Goal: Transaction & Acquisition: Purchase product/service

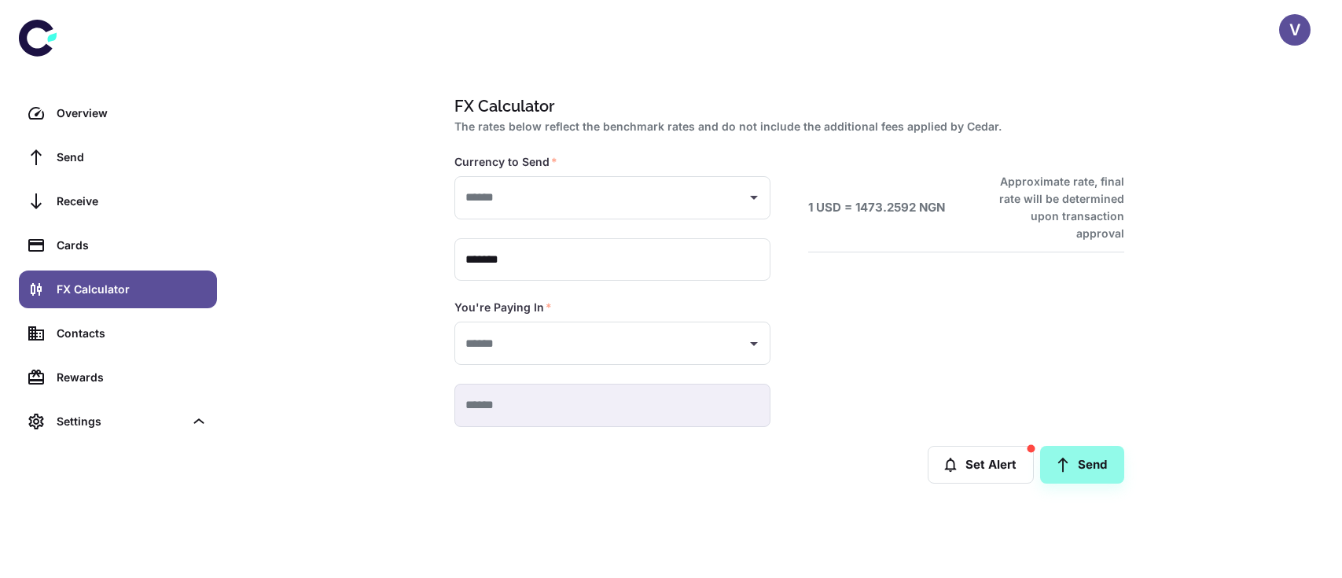
type input "**********"
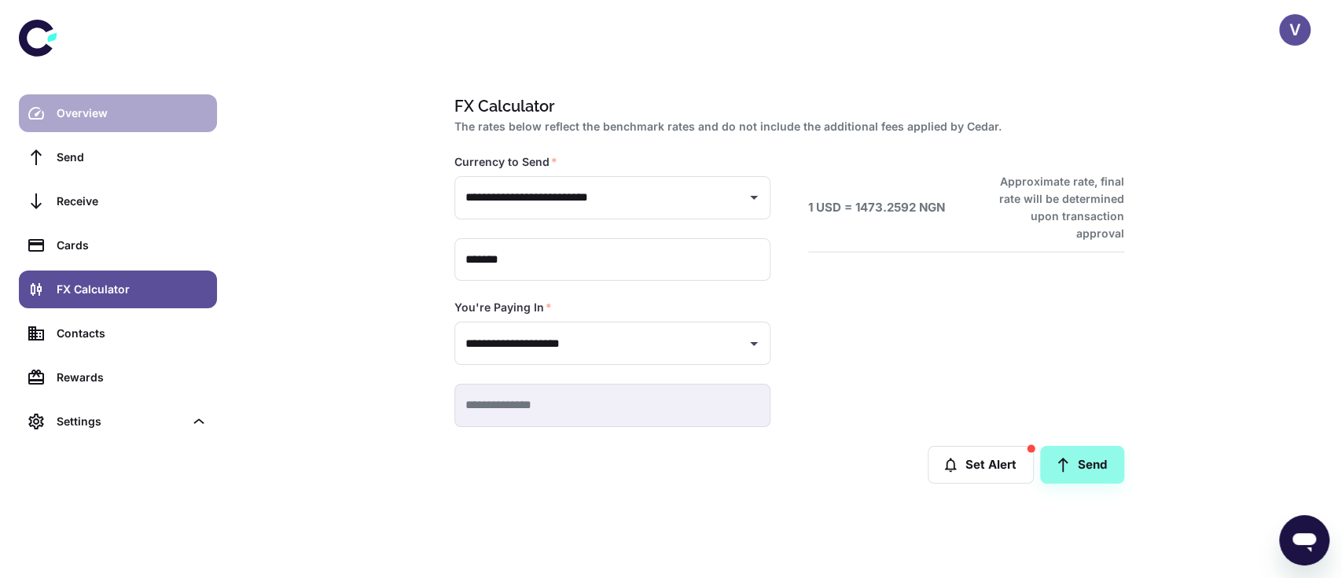
click at [66, 124] on link "Overview" at bounding box center [118, 113] width 198 height 38
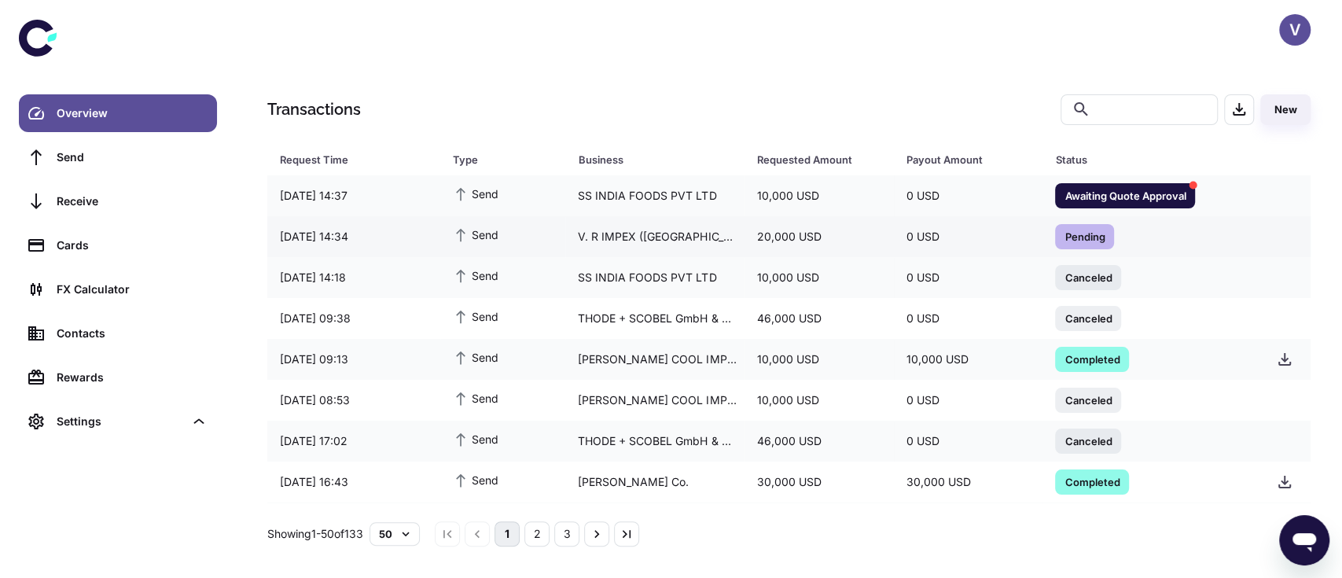
click at [945, 245] on div "0 USD" at bounding box center [968, 237] width 149 height 30
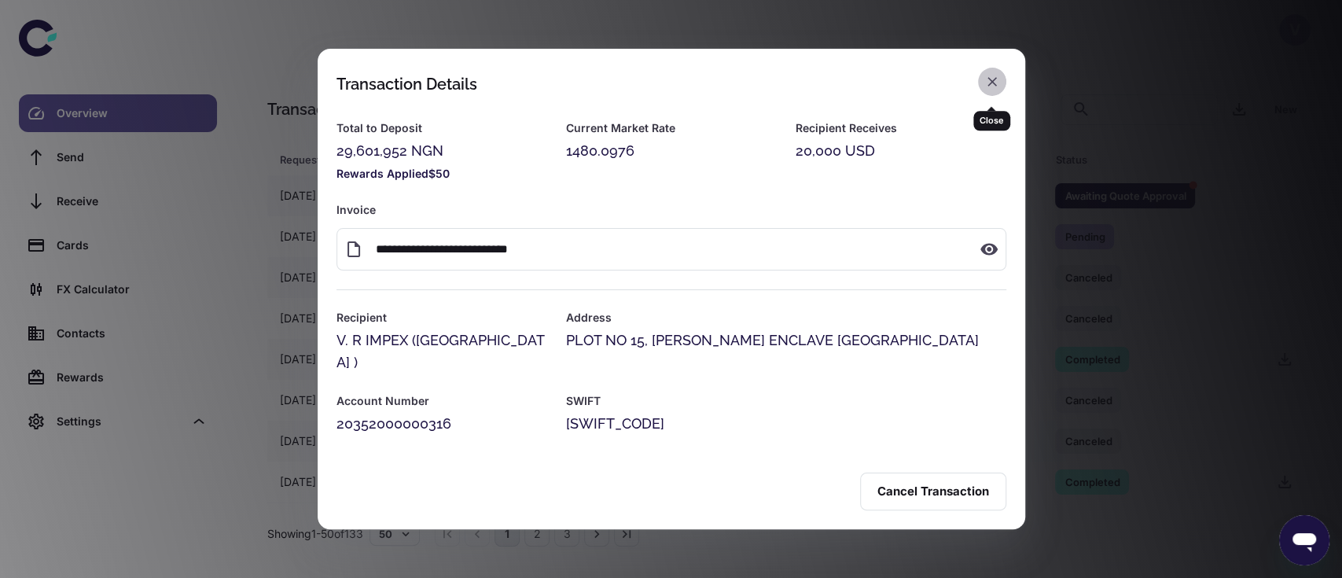
click at [987, 90] on icon "button" at bounding box center [992, 82] width 16 height 16
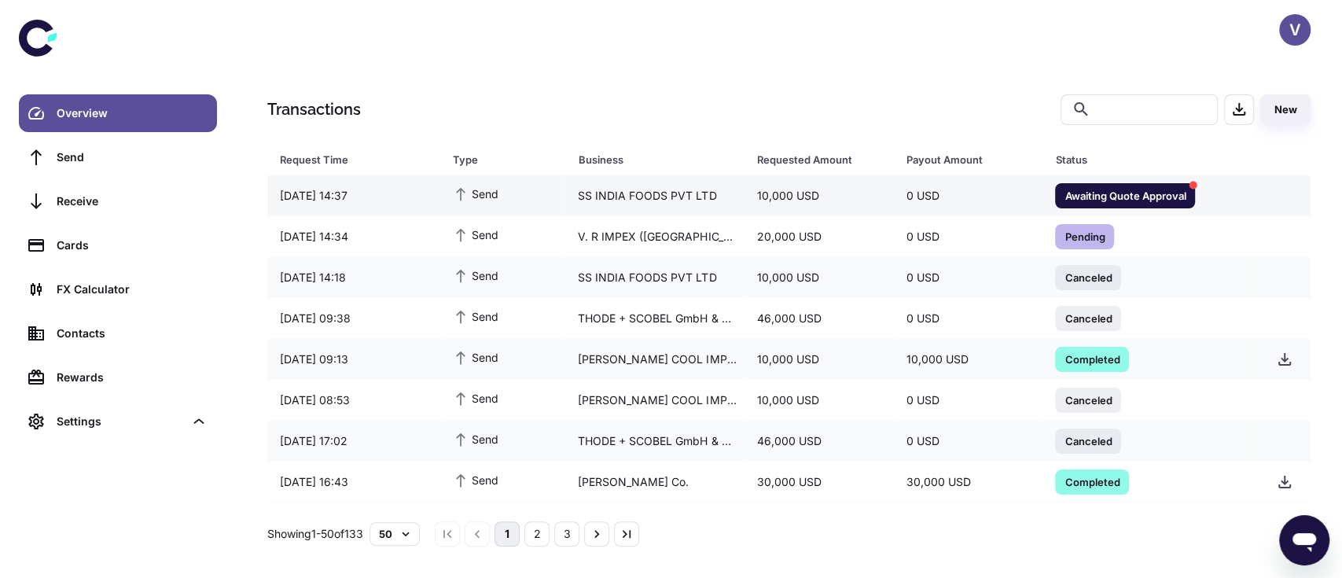
click at [1068, 195] on span "Awaiting Quote Approval" at bounding box center [1125, 195] width 140 height 16
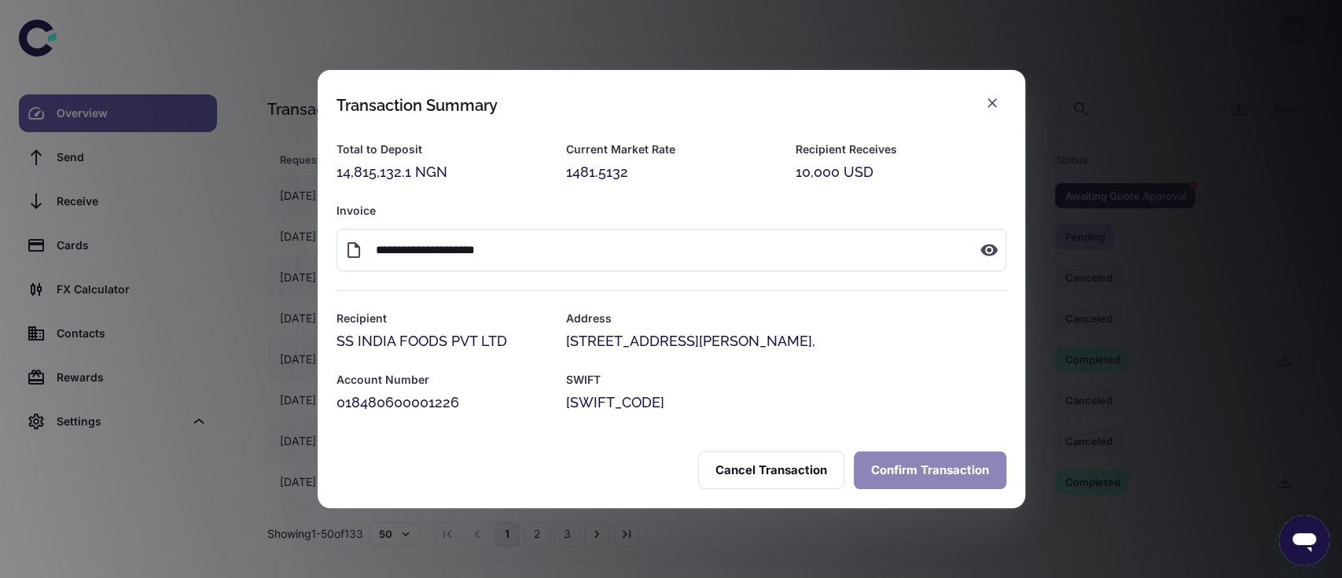
click at [926, 467] on button "Confirm Transaction" at bounding box center [930, 470] width 152 height 38
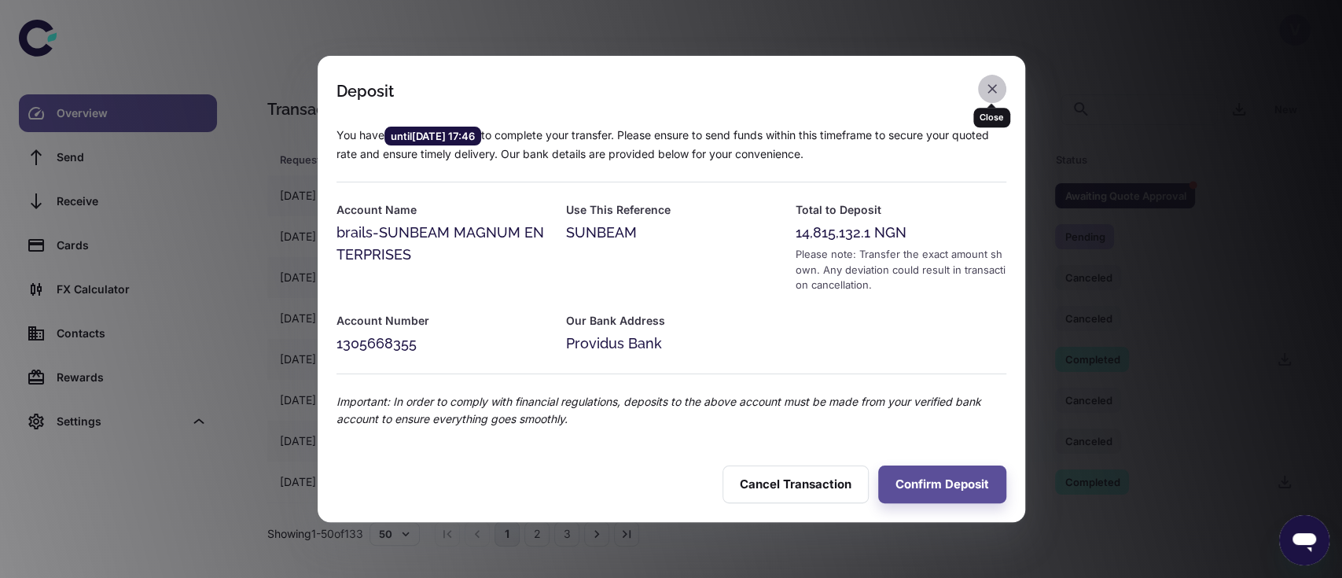
click at [994, 94] on icon "button" at bounding box center [992, 89] width 16 height 16
